Goal: Task Accomplishment & Management: Manage account settings

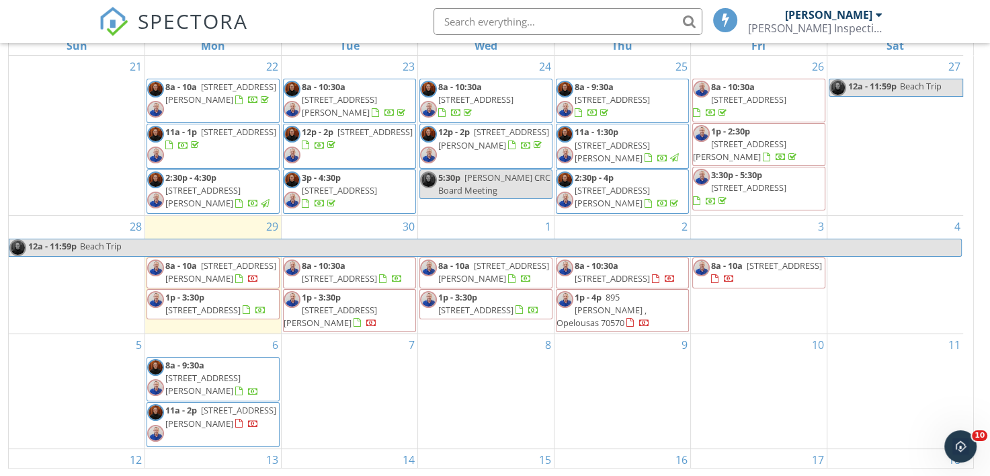
click at [204, 283] on span "8a - 10a 7116 Cemetery Rd , Saint Martinville 70582" at bounding box center [213, 273] width 132 height 26
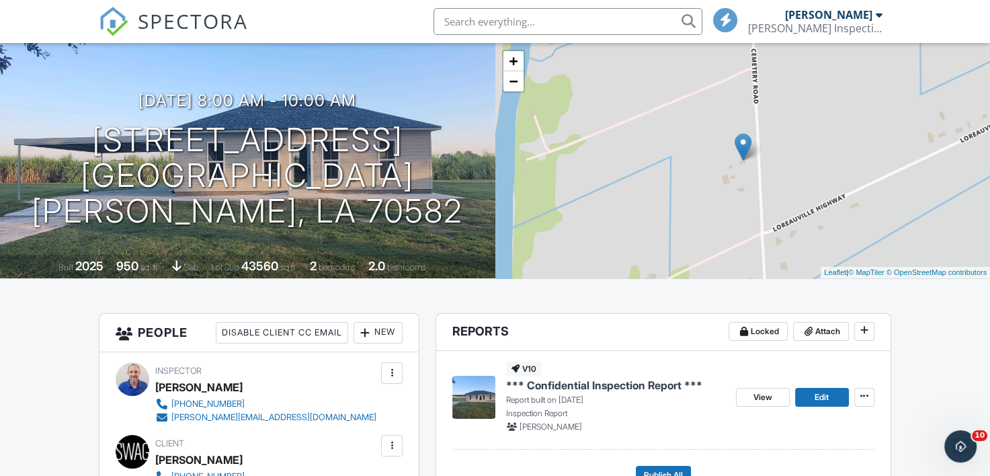
scroll to position [134, 0]
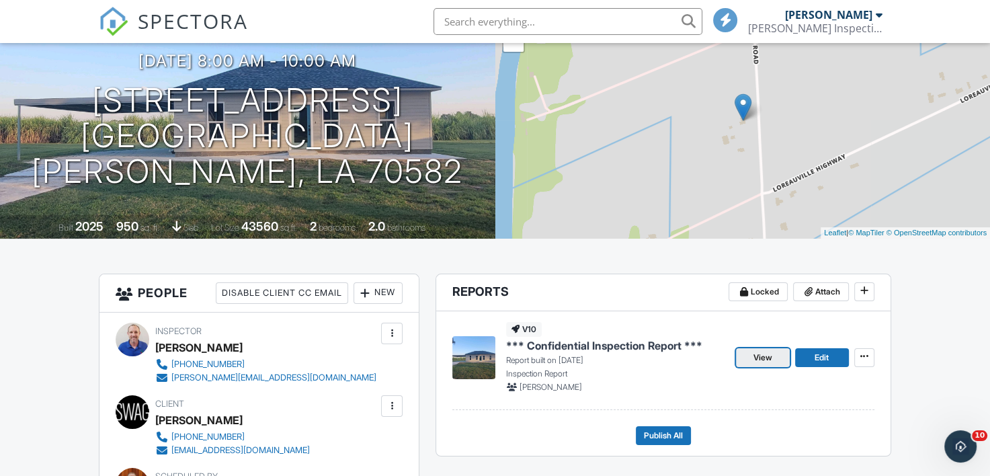
click at [764, 358] on span "View" at bounding box center [763, 357] width 19 height 13
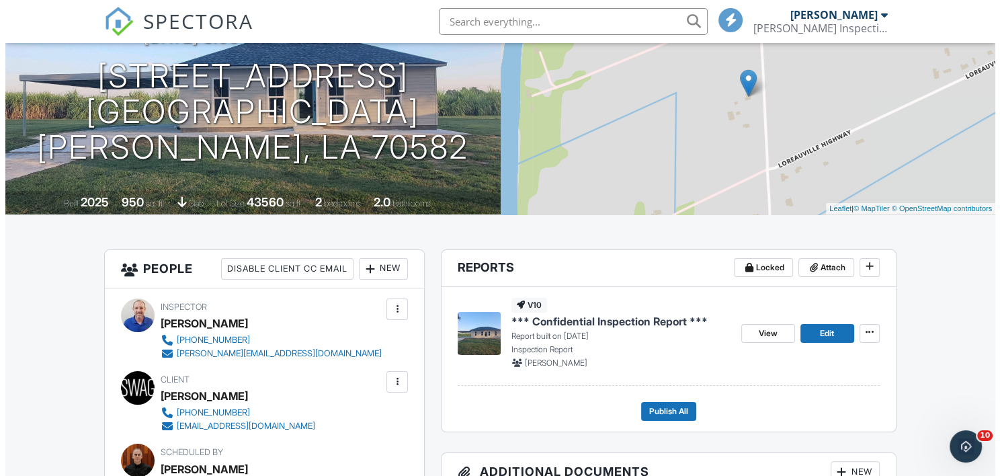
scroll to position [147, 0]
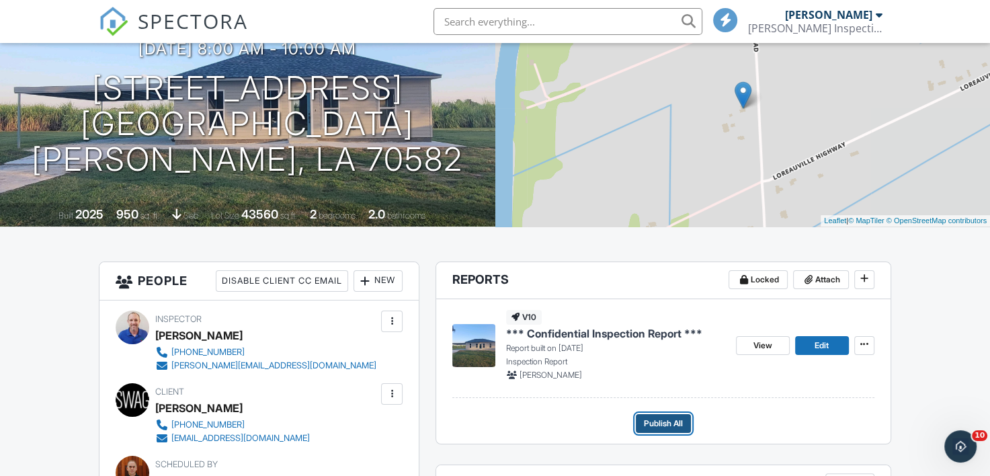
click at [654, 426] on span "Publish All" at bounding box center [663, 423] width 39 height 13
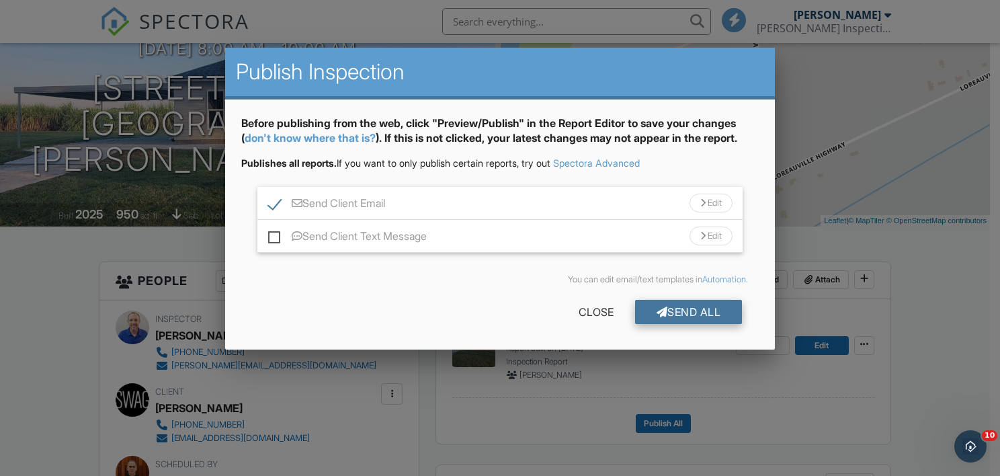
click at [691, 309] on div "Send All" at bounding box center [689, 312] width 108 height 24
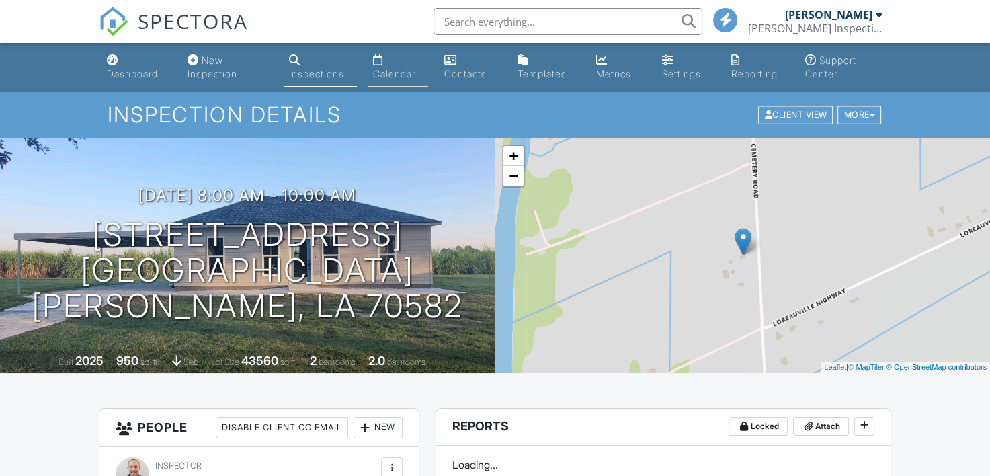
click at [397, 72] on div "Calendar" at bounding box center [394, 73] width 42 height 11
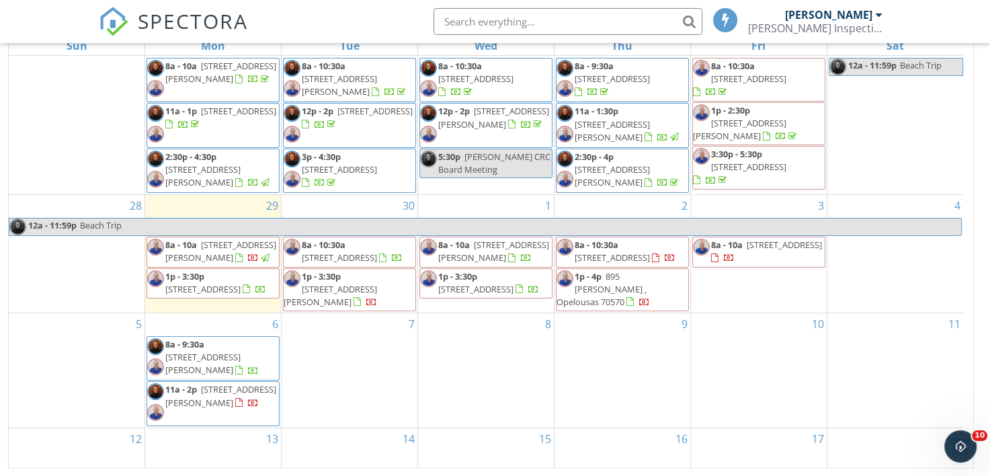
scroll to position [32, 0]
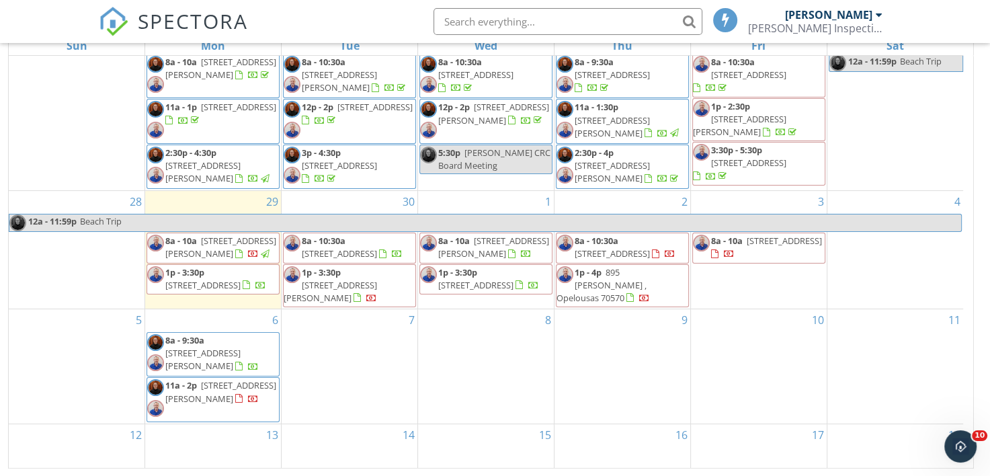
click at [331, 25] on div "SPECTORA [PERSON_NAME] Inspection Services, LLC Role: Inspector Dashboard New I…" at bounding box center [495, 21] width 792 height 43
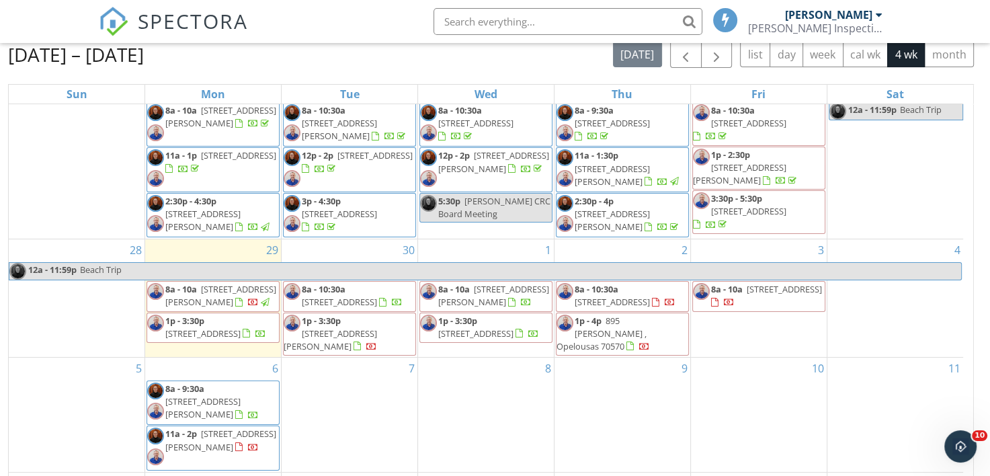
scroll to position [192, 0]
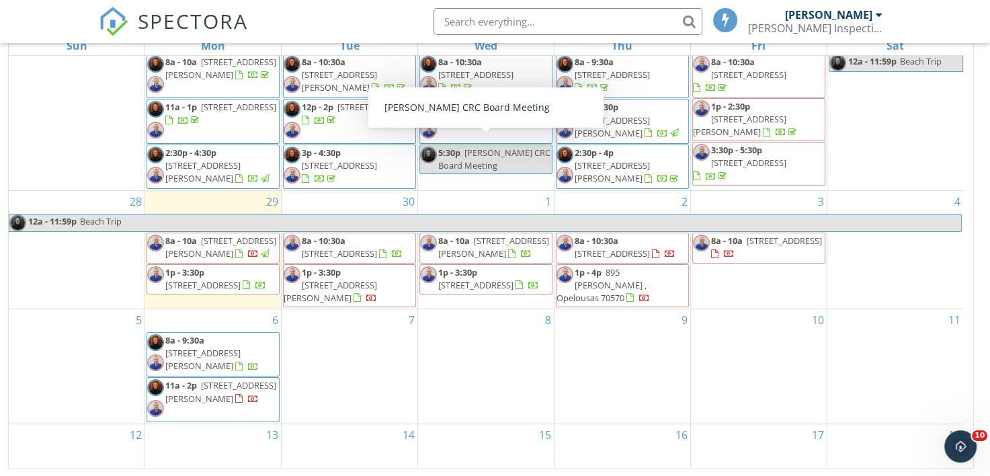
click at [374, 32] on div "SPECTORA [PERSON_NAME] Inspection Services, LLC Role: Inspector Dashboard New I…" at bounding box center [495, 21] width 792 height 43
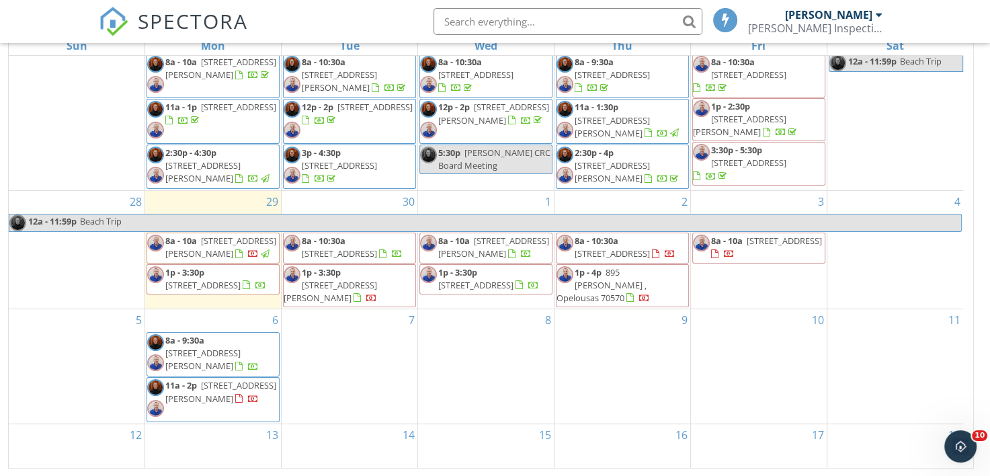
click at [366, 19] on div "SPECTORA [PERSON_NAME] Inspection Services, LLC Role: Inspector Dashboard New I…" at bounding box center [495, 21] width 792 height 43
click at [313, 19] on div "SPECTORA [PERSON_NAME] Inspection Services, LLC Role: Inspector Dashboard New I…" at bounding box center [495, 21] width 792 height 43
click at [307, 24] on div "SPECTORA Ricky Thibodeaux Thibodeaux Inspection Services, LLC Role: Inspector D…" at bounding box center [495, 21] width 792 height 43
click at [297, 21] on div "SPECTORA Ricky Thibodeaux Thibodeaux Inspection Services, LLC Role: Inspector D…" at bounding box center [495, 21] width 792 height 43
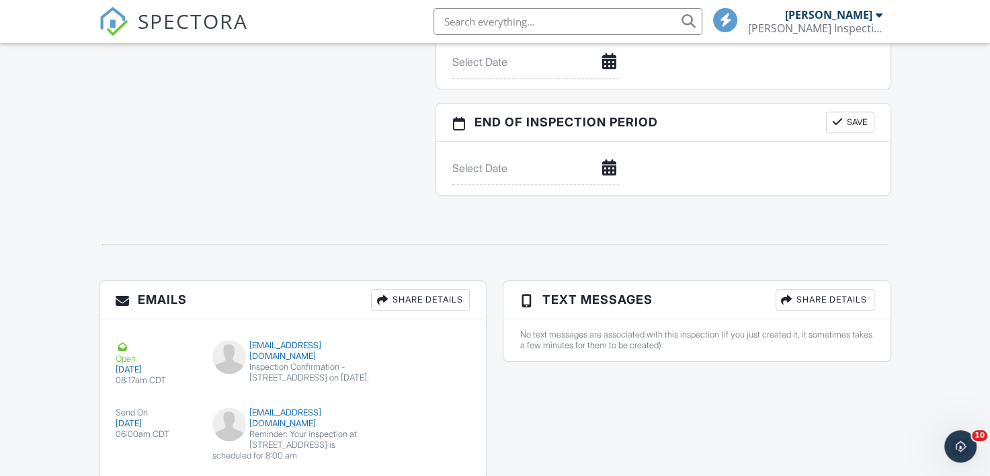
scroll to position [1372, 0]
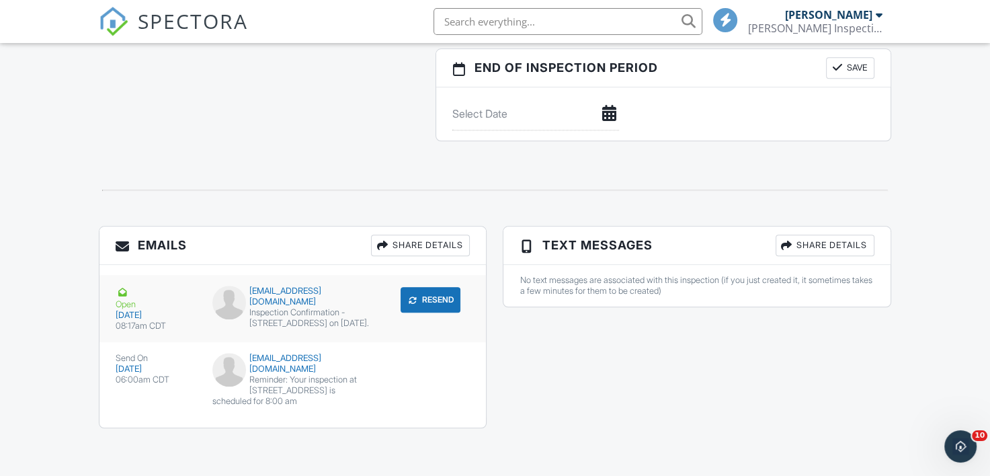
click at [441, 307] on button "Resend" at bounding box center [431, 300] width 60 height 26
click at [424, 306] on button "Resend" at bounding box center [431, 300] width 60 height 26
